Goal: Contribute content: Contribute content

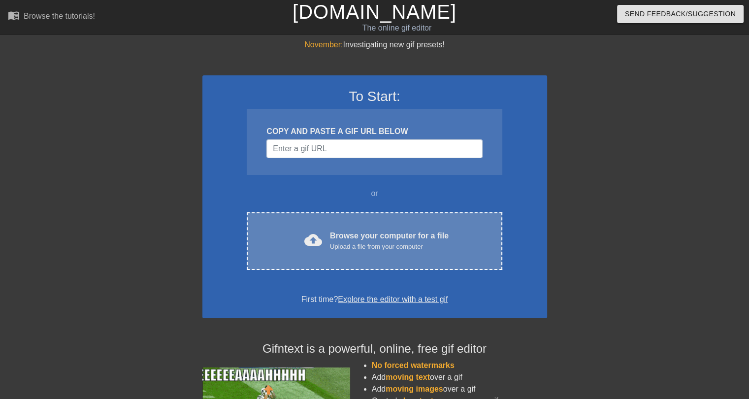
click at [303, 217] on div "cloud_upload Browse your computer for a file Upload a file from your computer C…" at bounding box center [374, 241] width 255 height 58
click at [299, 238] on div "cloud_upload Browse your computer for a file Upload a file from your computer" at bounding box center [374, 241] width 214 height 22
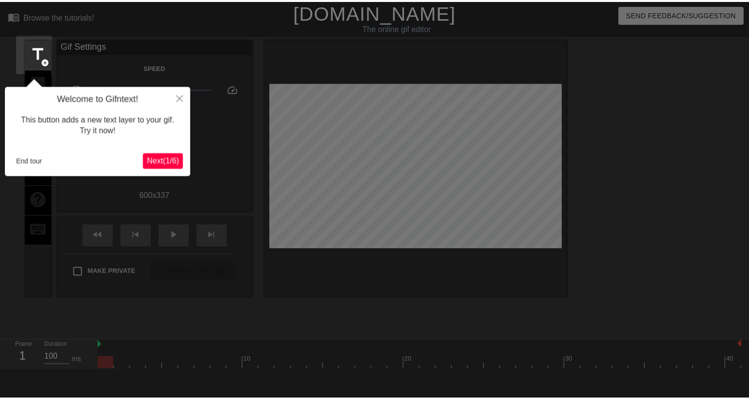
scroll to position [24, 0]
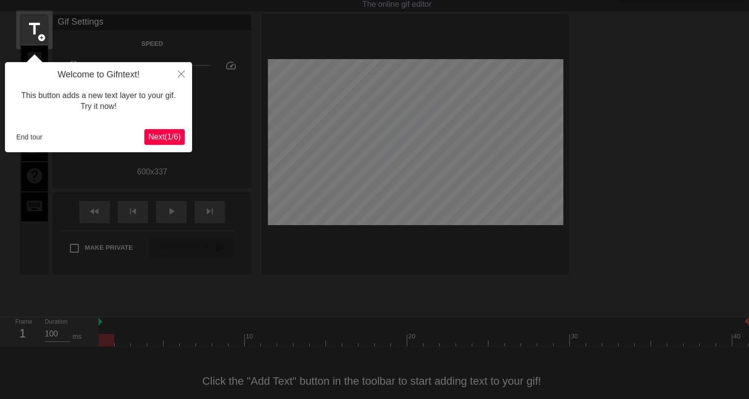
click button "Next ( 1 / 6 )" at bounding box center [164, 137] width 40 height 16
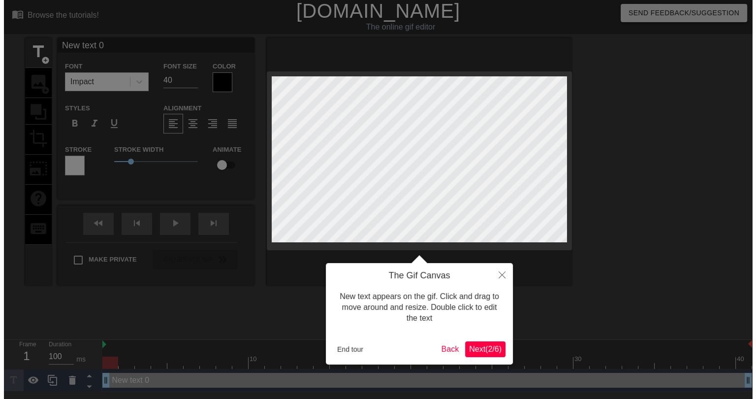
scroll to position [0, 0]
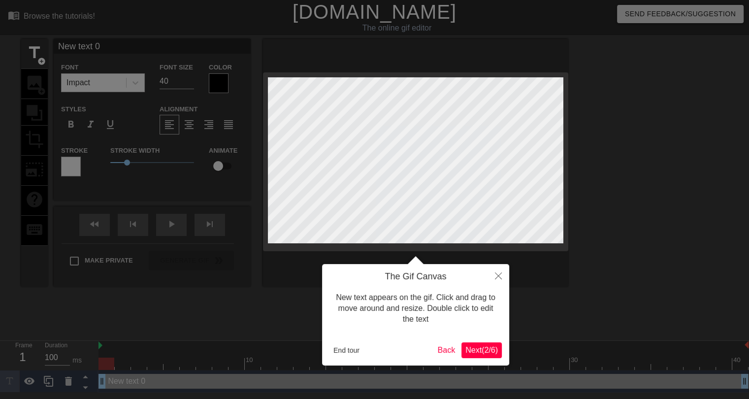
click button "Next ( 2 / 6 )" at bounding box center [481, 350] width 40 height 16
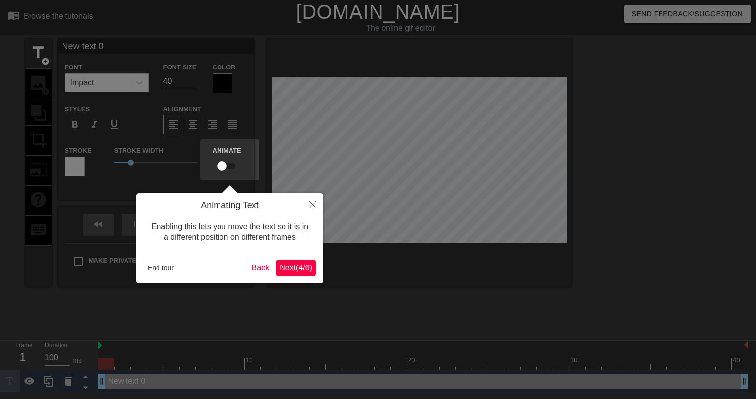
click button "Next ( 4 / 6 )" at bounding box center [296, 268] width 40 height 16
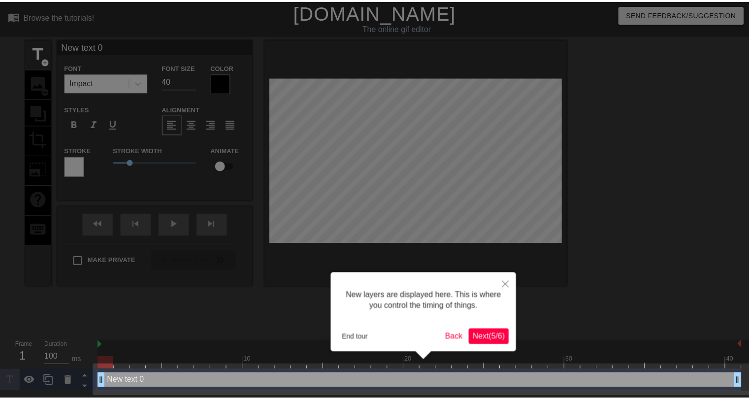
scroll to position [2, 0]
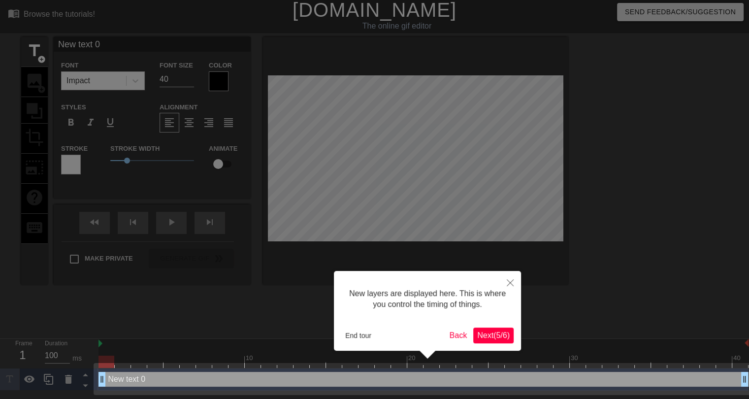
click button "Next ( 5 / 6 )" at bounding box center [493, 335] width 40 height 16
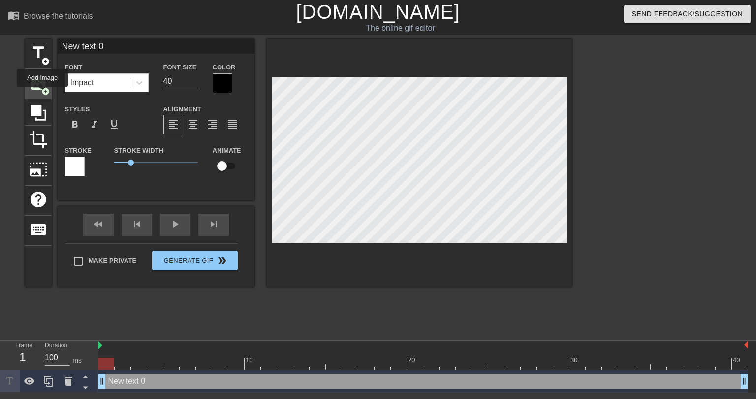
click at [43, 91] on span "add_circle" at bounding box center [45, 91] width 8 height 8
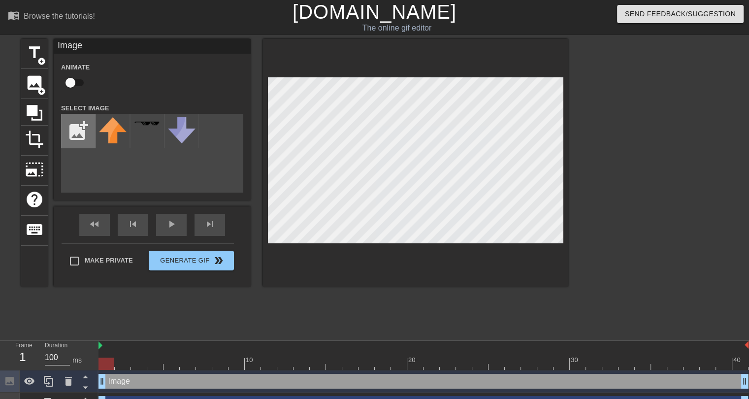
click at [91, 140] on input "file" at bounding box center [78, 130] width 33 height 33
type input "C:\fakepath\Roundel_flag_of_Turkey.svg.png"
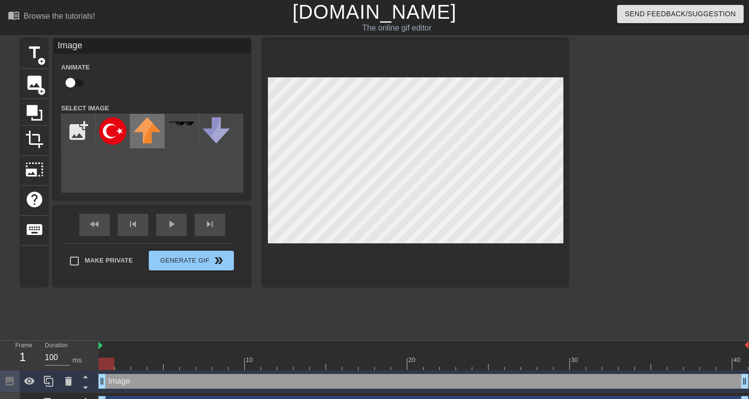
click at [109, 130] on img at bounding box center [113, 131] width 28 height 28
click at [81, 90] on input "checkbox" at bounding box center [70, 82] width 56 height 19
checkbox input "true"
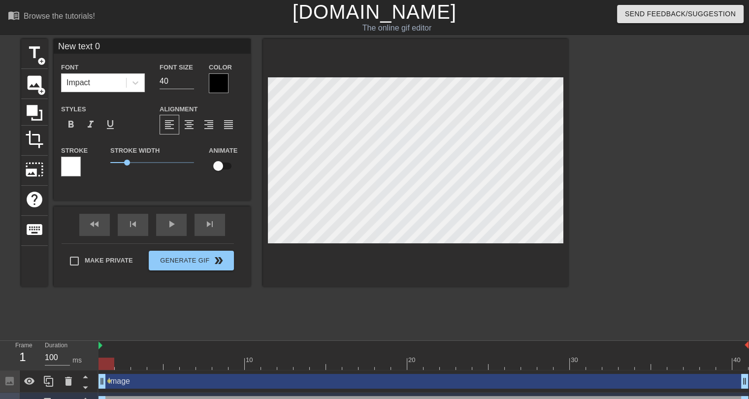
click at [398, 295] on div "title add_circle image add_circle crop photo_size_select_large help keyboard Ne…" at bounding box center [294, 186] width 547 height 295
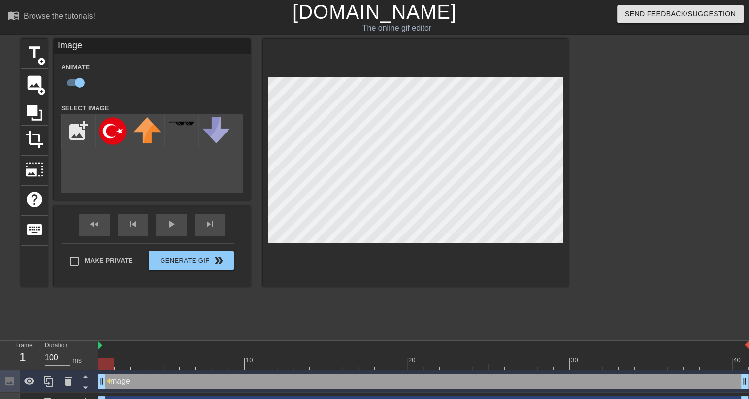
click at [128, 360] on div at bounding box center [423, 363] width 650 height 12
click at [130, 360] on div at bounding box center [123, 363] width 16 height 12
drag, startPoint x: 124, startPoint y: 361, endPoint x: 104, endPoint y: 356, distance: 19.7
click at [100, 361] on div at bounding box center [423, 363] width 650 height 12
drag, startPoint x: 116, startPoint y: 355, endPoint x: 149, endPoint y: 356, distance: 33.0
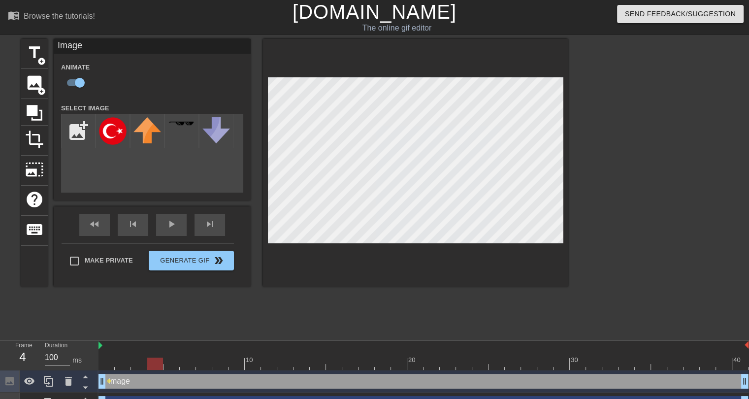
click at [149, 356] on div "10 20 30 40" at bounding box center [423, 358] width 650 height 16
click at [167, 355] on div at bounding box center [171, 356] width 16 height 12
click at [197, 358] on div at bounding box center [423, 363] width 650 height 12
click at [227, 357] on div at bounding box center [423, 363] width 650 height 12
click at [249, 365] on div at bounding box center [423, 363] width 650 height 12
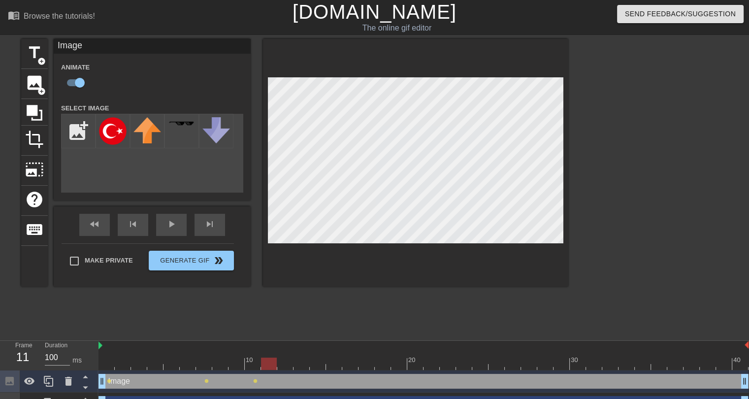
click at [276, 366] on div at bounding box center [423, 363] width 650 height 12
click at [293, 363] on div at bounding box center [423, 363] width 650 height 12
click at [287, 354] on div at bounding box center [285, 356] width 16 height 12
click at [272, 362] on div at bounding box center [423, 363] width 650 height 12
click at [285, 362] on div at bounding box center [423, 363] width 650 height 12
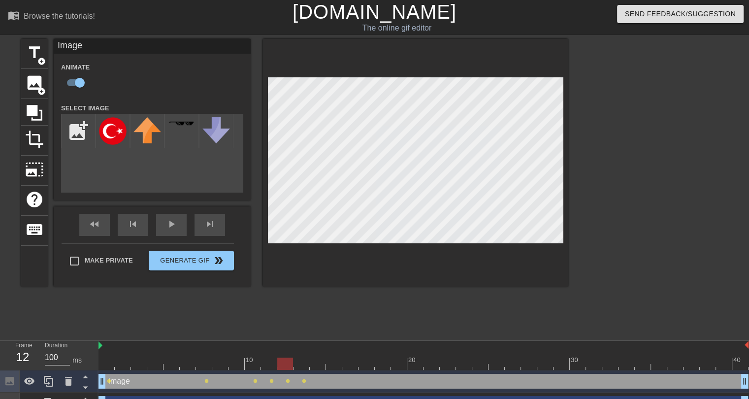
click at [297, 360] on div at bounding box center [423, 363] width 650 height 12
click at [315, 359] on div at bounding box center [423, 363] width 650 height 12
click at [340, 369] on div at bounding box center [423, 363] width 650 height 12
click at [361, 355] on div at bounding box center [366, 356] width 16 height 12
click at [383, 351] on div at bounding box center [383, 356] width 16 height 12
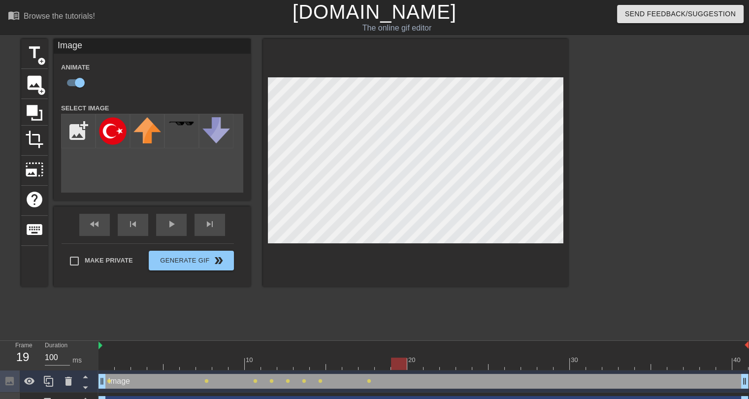
click at [404, 350] on div at bounding box center [399, 356] width 16 height 12
click at [427, 357] on div at bounding box center [431, 356] width 16 height 12
click at [411, 365] on div at bounding box center [423, 363] width 650 height 12
click at [448, 359] on div at bounding box center [423, 363] width 650 height 12
click at [469, 365] on div at bounding box center [423, 363] width 650 height 12
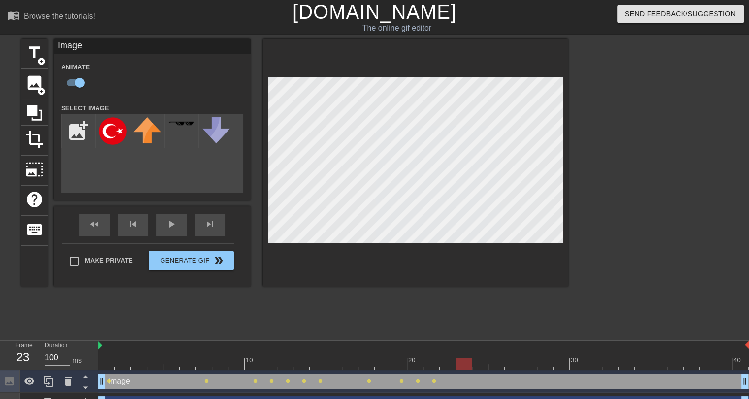
click at [488, 354] on div at bounding box center [480, 356] width 16 height 12
click at [502, 360] on div at bounding box center [423, 363] width 650 height 12
click at [528, 356] on div at bounding box center [529, 356] width 16 height 12
click at [551, 355] on div at bounding box center [545, 356] width 16 height 12
click at [573, 363] on div at bounding box center [423, 363] width 650 height 12
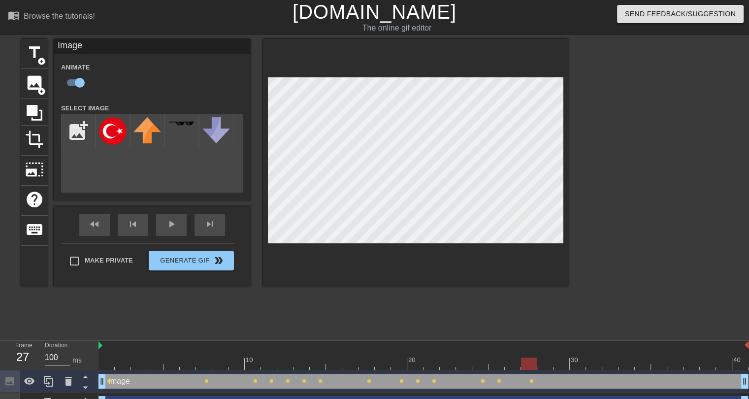
click at [529, 359] on div at bounding box center [423, 363] width 650 height 12
click at [545, 359] on div at bounding box center [423, 363] width 650 height 12
click at [557, 359] on div at bounding box center [423, 363] width 650 height 12
click at [587, 367] on div at bounding box center [423, 363] width 650 height 12
click at [612, 365] on div at bounding box center [423, 363] width 650 height 12
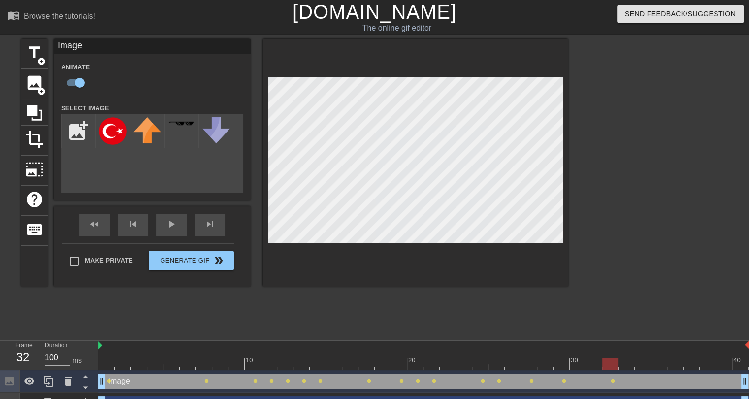
click at [630, 362] on div at bounding box center [423, 363] width 650 height 12
click at [654, 360] on div at bounding box center [423, 363] width 650 height 12
click at [693, 369] on div at bounding box center [423, 363] width 650 height 12
click at [719, 365] on div at bounding box center [423, 363] width 650 height 12
click at [743, 360] on div at bounding box center [423, 363] width 650 height 12
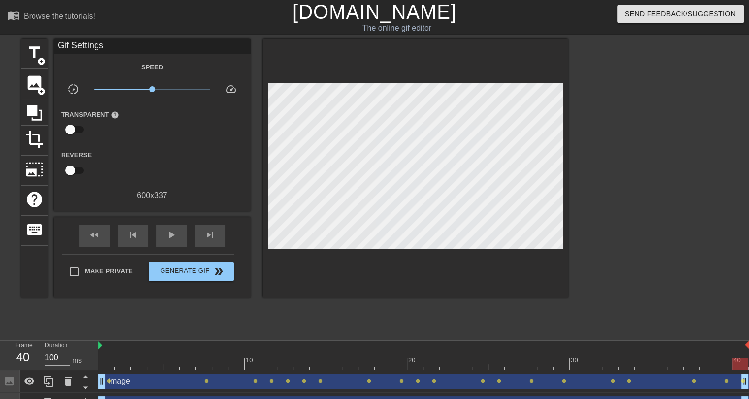
click at [110, 354] on div at bounding box center [106, 356] width 16 height 12
click at [40, 82] on span "image" at bounding box center [34, 82] width 19 height 19
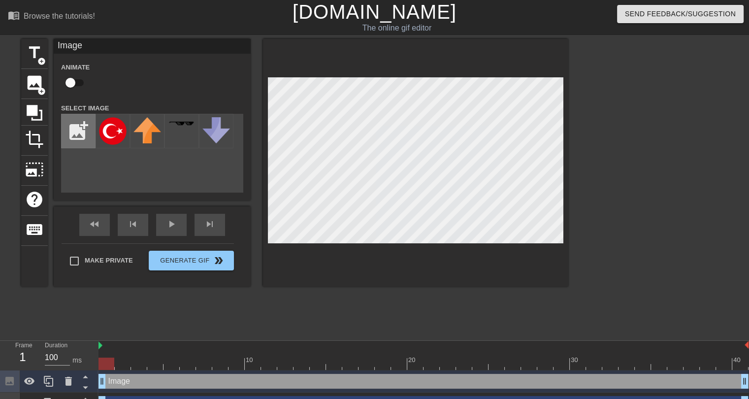
click at [72, 130] on input "file" at bounding box center [78, 130] width 33 height 33
type input "C:\fakepath\891528.png"
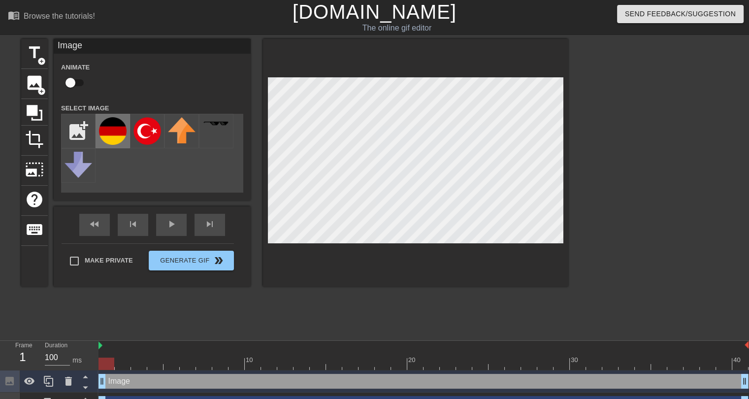
drag, startPoint x: 101, startPoint y: 124, endPoint x: 86, endPoint y: 90, distance: 37.0
click at [101, 124] on img at bounding box center [113, 131] width 28 height 28
click at [74, 76] on input "checkbox" at bounding box center [70, 82] width 56 height 19
checkbox input "true"
drag, startPoint x: 140, startPoint y: 357, endPoint x: 180, endPoint y: 361, distance: 40.1
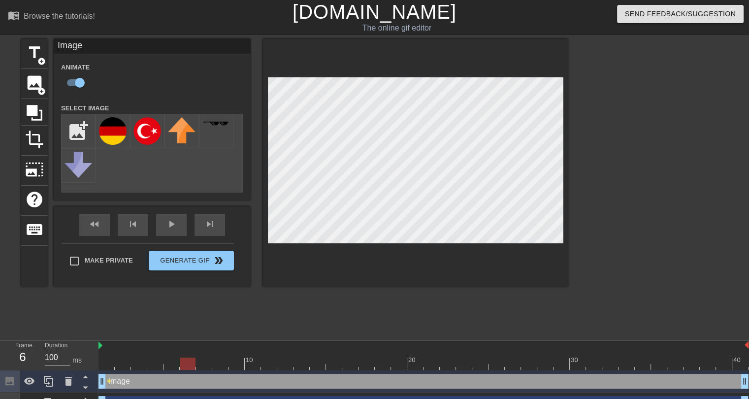
click at [180, 361] on div at bounding box center [423, 363] width 650 height 12
click at [200, 363] on div at bounding box center [423, 363] width 650 height 12
click at [244, 363] on div at bounding box center [423, 363] width 650 height 12
click at [268, 358] on div at bounding box center [423, 363] width 650 height 12
click at [289, 354] on div at bounding box center [285, 356] width 16 height 12
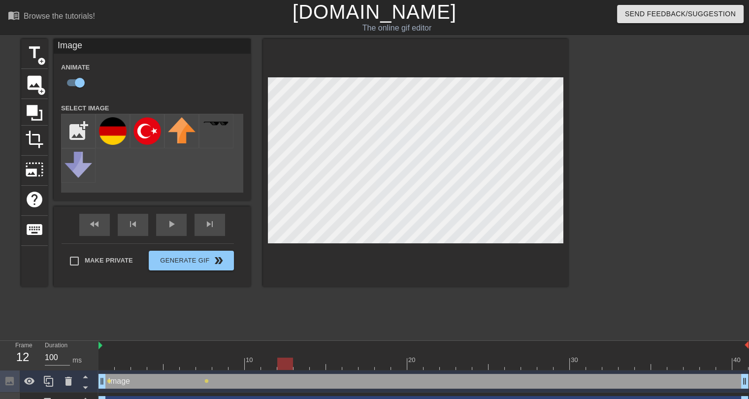
click at [319, 354] on div at bounding box center [318, 356] width 16 height 12
click at [337, 360] on div at bounding box center [423, 363] width 650 height 12
click at [352, 356] on div at bounding box center [350, 356] width 16 height 12
click at [366, 367] on div at bounding box center [423, 363] width 650 height 12
click at [386, 348] on div at bounding box center [423, 346] width 650 height 10
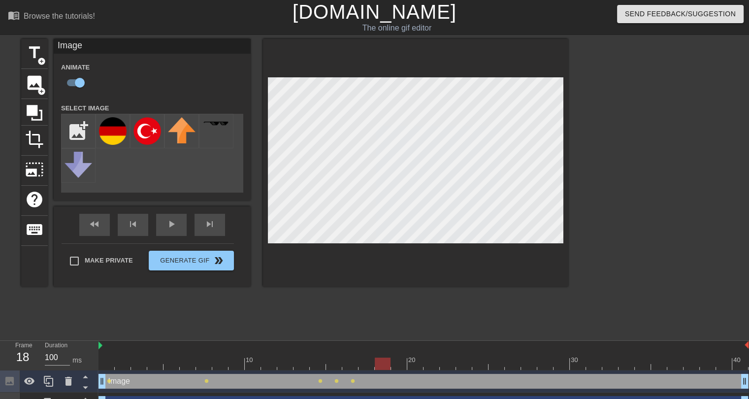
click at [390, 353] on div at bounding box center [383, 356] width 16 height 12
drag, startPoint x: 406, startPoint y: 355, endPoint x: 427, endPoint y: 349, distance: 22.0
click at [407, 355] on div "10 20 30 40" at bounding box center [423, 358] width 650 height 16
click at [428, 357] on div at bounding box center [431, 356] width 16 height 12
click at [453, 357] on div at bounding box center [423, 363] width 650 height 12
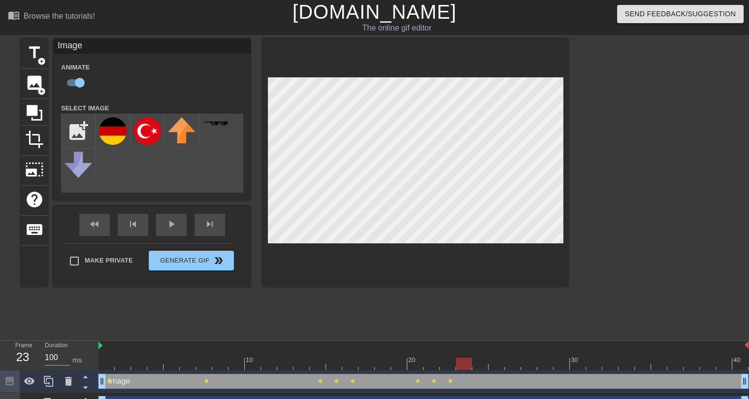
click at [470, 358] on div at bounding box center [423, 363] width 650 height 12
click at [484, 351] on div at bounding box center [480, 356] width 16 height 12
click at [500, 356] on div at bounding box center [496, 356] width 16 height 12
click at [516, 366] on div at bounding box center [423, 363] width 650 height 12
click at [526, 357] on div at bounding box center [423, 363] width 650 height 12
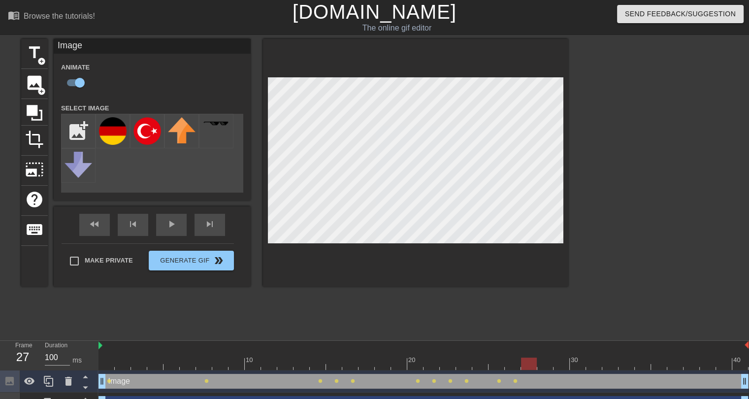
click at [553, 360] on div at bounding box center [423, 363] width 650 height 12
drag, startPoint x: 587, startPoint y: 364, endPoint x: 589, endPoint y: 296, distance: 67.5
click at [648, 368] on div at bounding box center [423, 363] width 650 height 12
click at [669, 361] on div at bounding box center [423, 363] width 650 height 12
drag, startPoint x: 697, startPoint y: 363, endPoint x: 732, endPoint y: 359, distance: 35.7
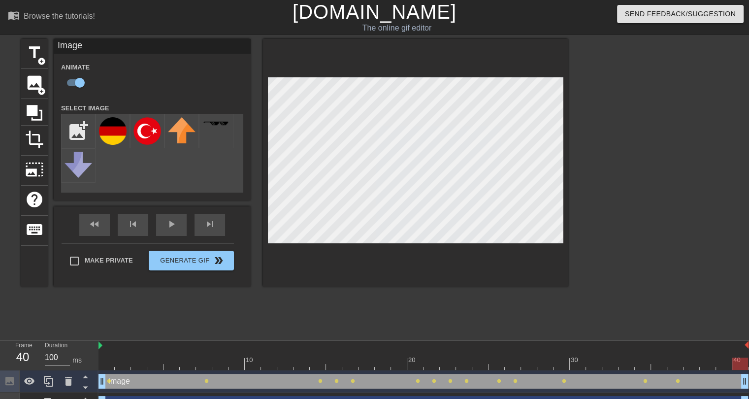
click at [734, 364] on div at bounding box center [423, 363] width 650 height 12
click at [688, 362] on div at bounding box center [423, 363] width 650 height 12
click at [705, 363] on div at bounding box center [423, 363] width 650 height 12
click at [324, 267] on div at bounding box center [415, 163] width 305 height 248
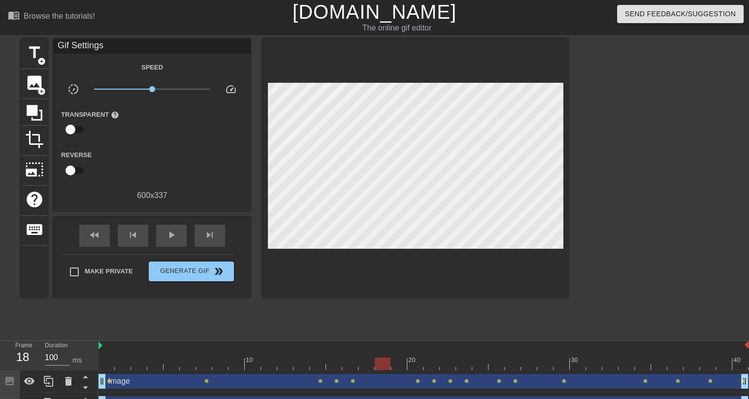
drag, startPoint x: 256, startPoint y: 361, endPoint x: 383, endPoint y: 365, distance: 127.0
click at [383, 365] on div at bounding box center [423, 363] width 650 height 12
click at [394, 366] on div at bounding box center [423, 363] width 650 height 12
click at [38, 88] on span "add_circle" at bounding box center [41, 91] width 8 height 8
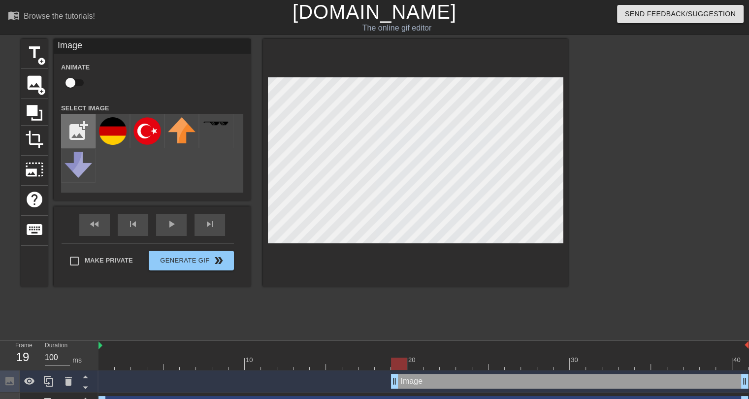
click at [78, 132] on input "file" at bounding box center [78, 130] width 33 height 33
type input "C:\fakepath\Emblem_of_Turkey_(white-2).png"
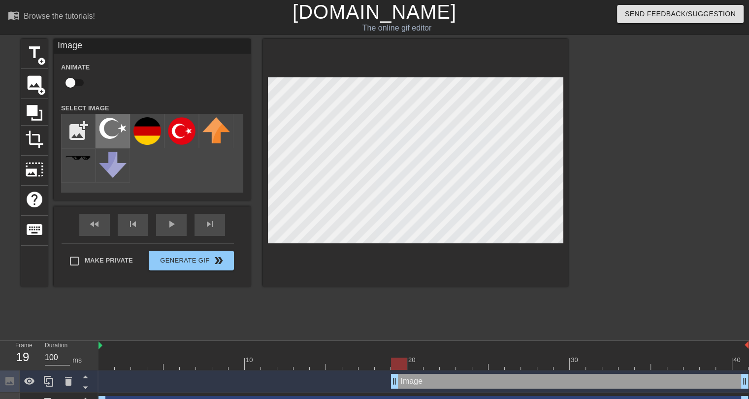
click at [99, 125] on img at bounding box center [113, 128] width 28 height 22
click at [77, 85] on input "checkbox" at bounding box center [70, 82] width 56 height 19
checkbox input "true"
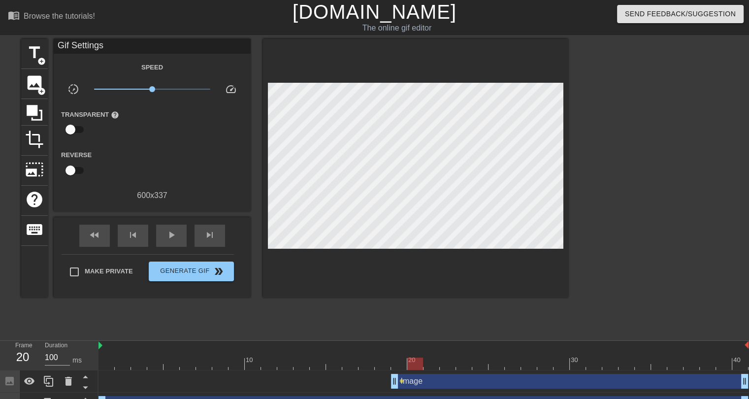
click at [412, 357] on div "20" at bounding box center [412, 360] width 9 height 10
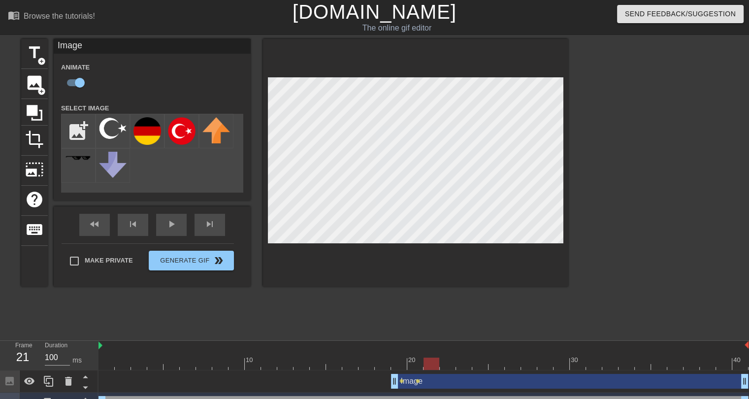
click at [435, 364] on div at bounding box center [423, 363] width 650 height 12
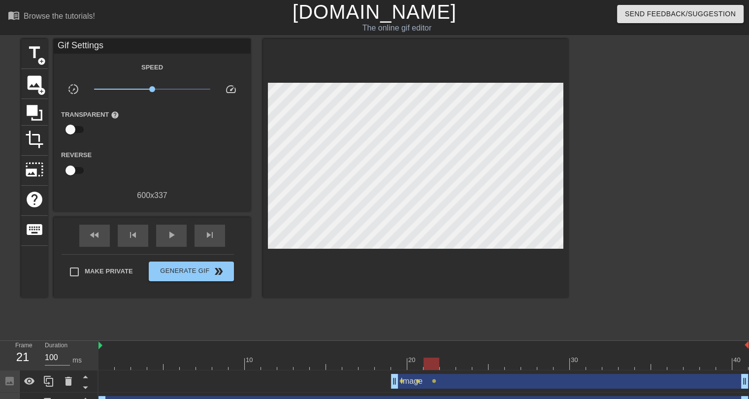
click at [451, 362] on div at bounding box center [423, 363] width 650 height 12
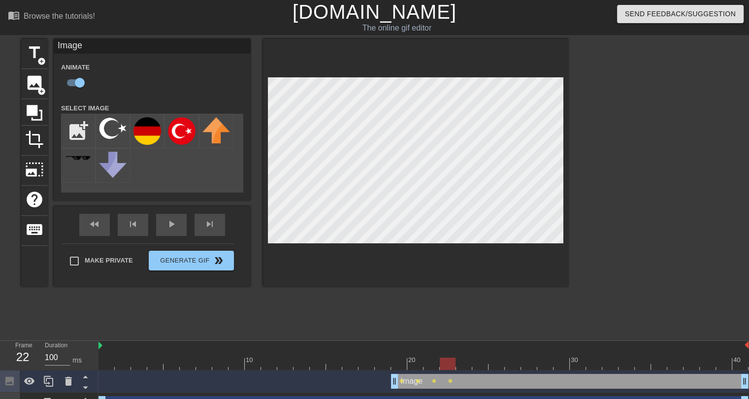
click at [469, 317] on div "title add_circle image add_circle crop photo_size_select_large help keyboard Im…" at bounding box center [294, 186] width 547 height 295
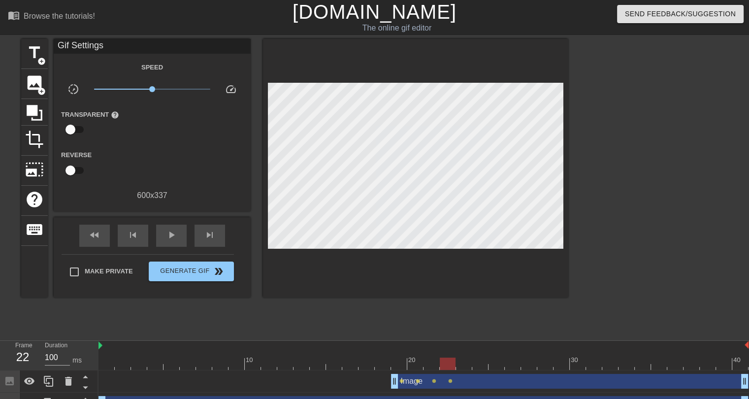
click at [466, 357] on div at bounding box center [423, 363] width 650 height 12
click at [480, 359] on div at bounding box center [423, 363] width 650 height 12
click at [500, 360] on div at bounding box center [423, 363] width 650 height 12
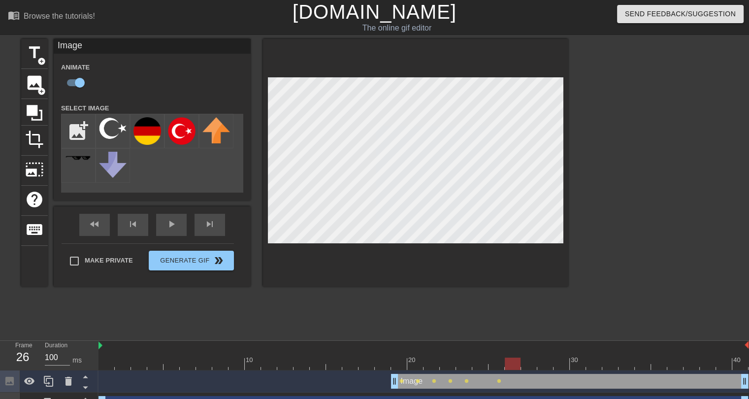
click at [509, 350] on div at bounding box center [512, 356] width 16 height 12
click at [504, 281] on div at bounding box center [415, 163] width 305 height 248
click at [527, 363] on div at bounding box center [423, 363] width 650 height 12
click at [543, 363] on div at bounding box center [423, 363] width 650 height 12
click at [562, 363] on div at bounding box center [423, 363] width 650 height 12
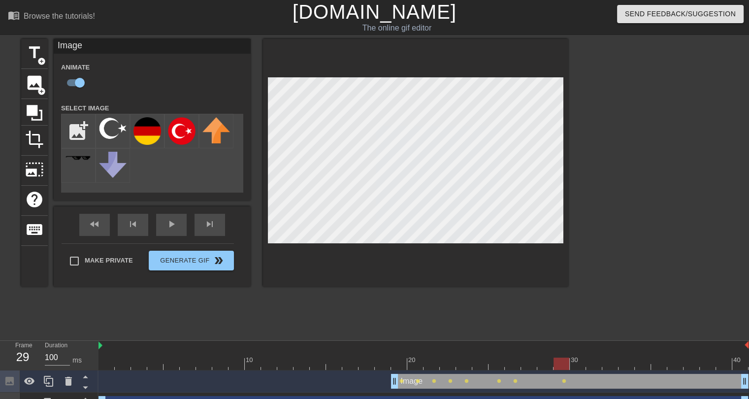
click at [464, 273] on div at bounding box center [415, 163] width 305 height 248
click at [159, 221] on div "fast_rewind skip_previous play_arrow skip_next" at bounding box center [152, 224] width 160 height 37
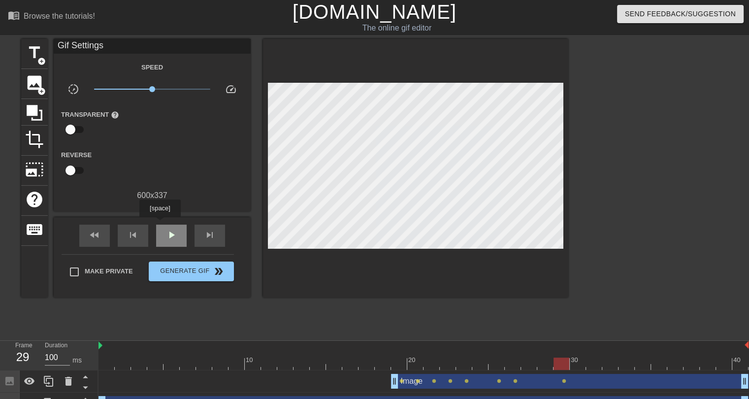
click at [159, 224] on div "play_arrow" at bounding box center [171, 235] width 31 height 22
click at [159, 224] on div "pause" at bounding box center [171, 235] width 31 height 22
